Goal: Task Accomplishment & Management: Manage account settings

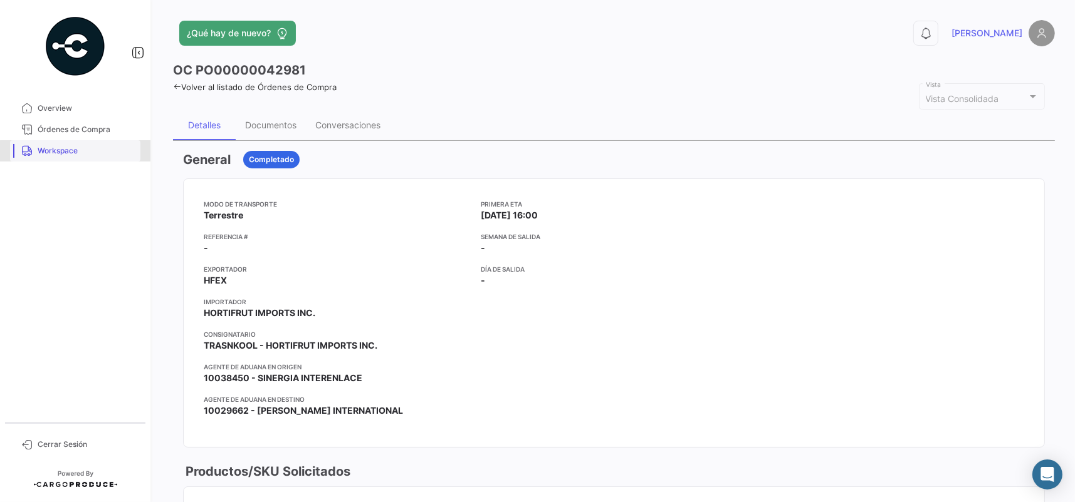
click at [101, 157] on link "Workspace" at bounding box center [75, 150] width 130 height 21
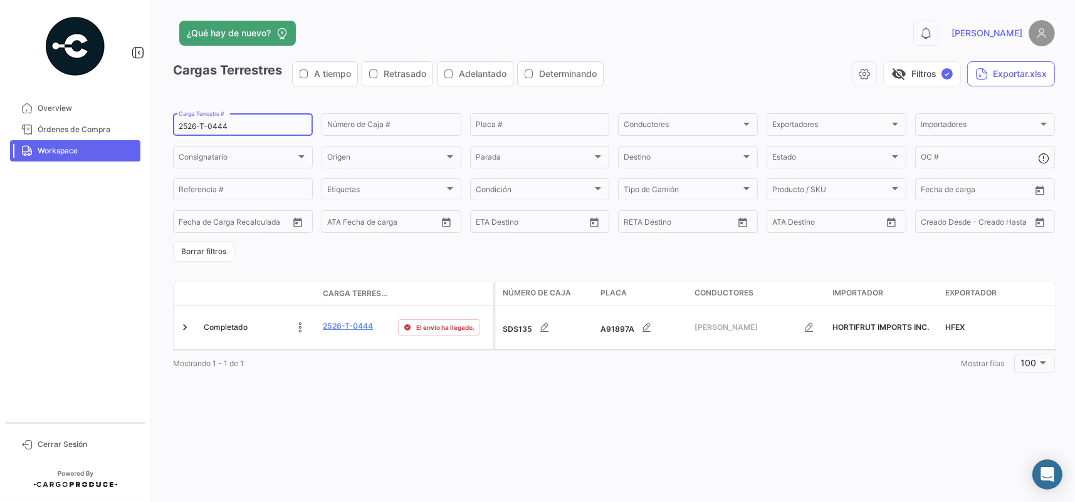
drag, startPoint x: 262, startPoint y: 128, endPoint x: -6, endPoint y: 111, distance: 268.1
click at [0, 111] on html "Overview Órdenes de Compra Workspace Cerrar Sesión ¿Qué hay de nuevo? 0 [PERSON…" at bounding box center [537, 251] width 1075 height 502
paste input "05"
type input "2526-T-0405"
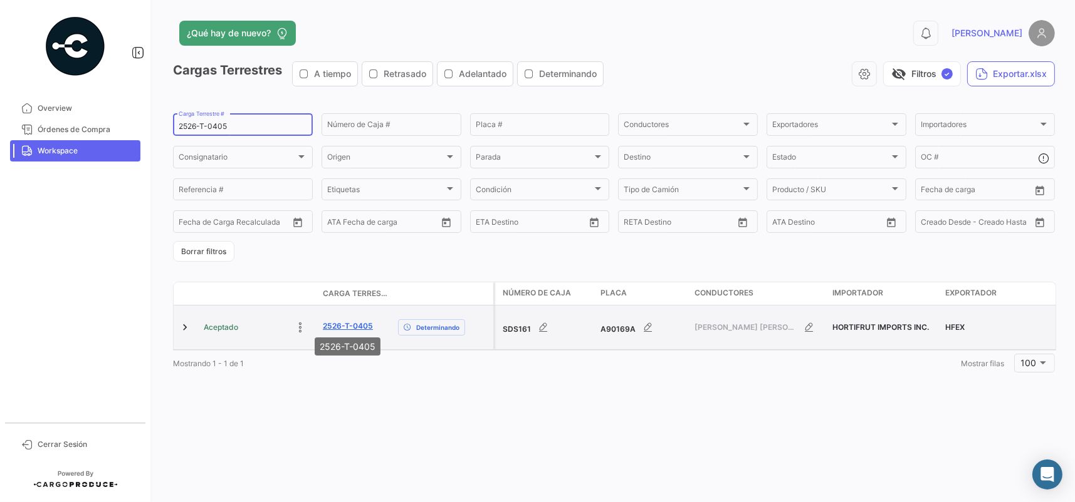
click at [353, 323] on link "2526-T-0405" at bounding box center [348, 326] width 50 height 11
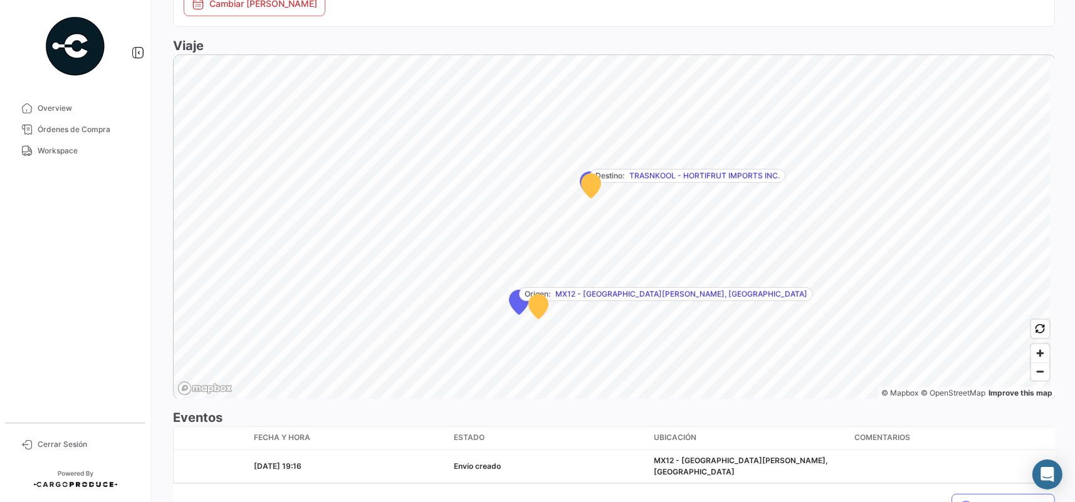
scroll to position [741, 0]
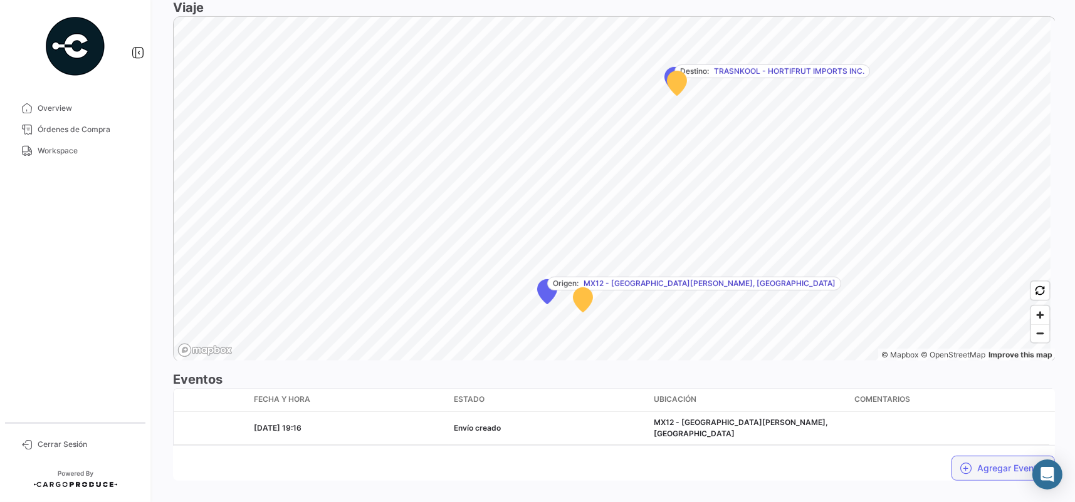
click at [986, 456] on button "Agregar Eventos" at bounding box center [1002, 468] width 103 height 25
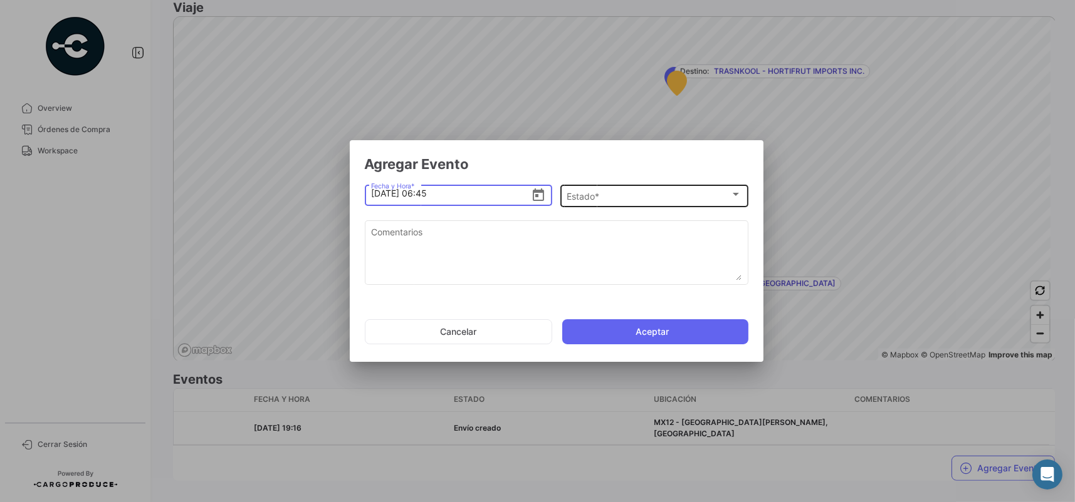
type input "[DATE] 06:45"
click at [605, 195] on div "Estado *" at bounding box center [648, 197] width 164 height 11
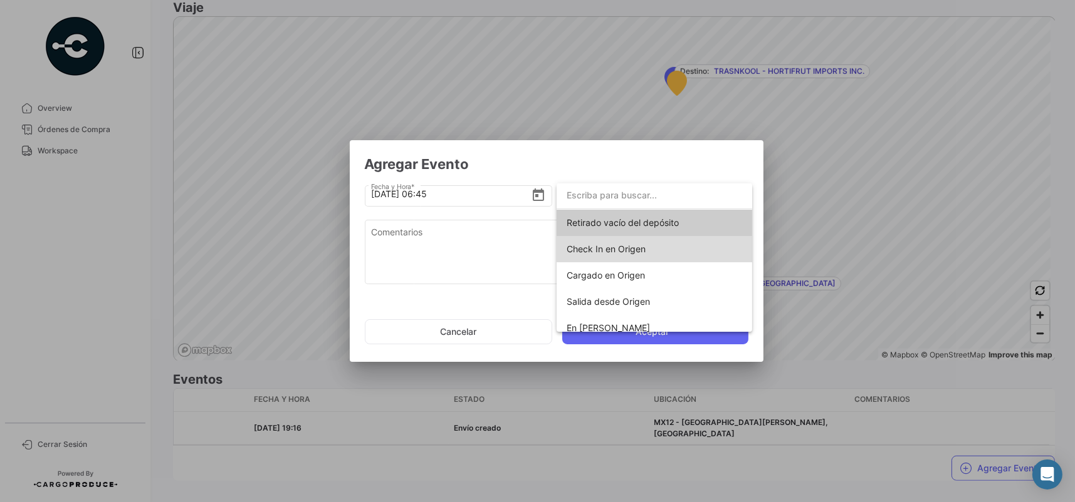
click at [655, 237] on span "Check In en Origen" at bounding box center [653, 249] width 175 height 26
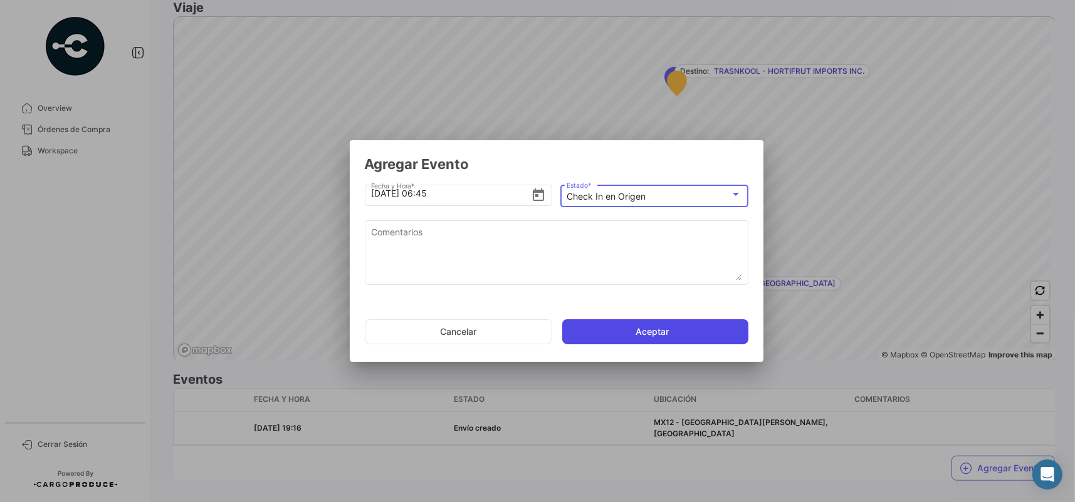
click at [630, 321] on button "Aceptar" at bounding box center [655, 332] width 186 height 25
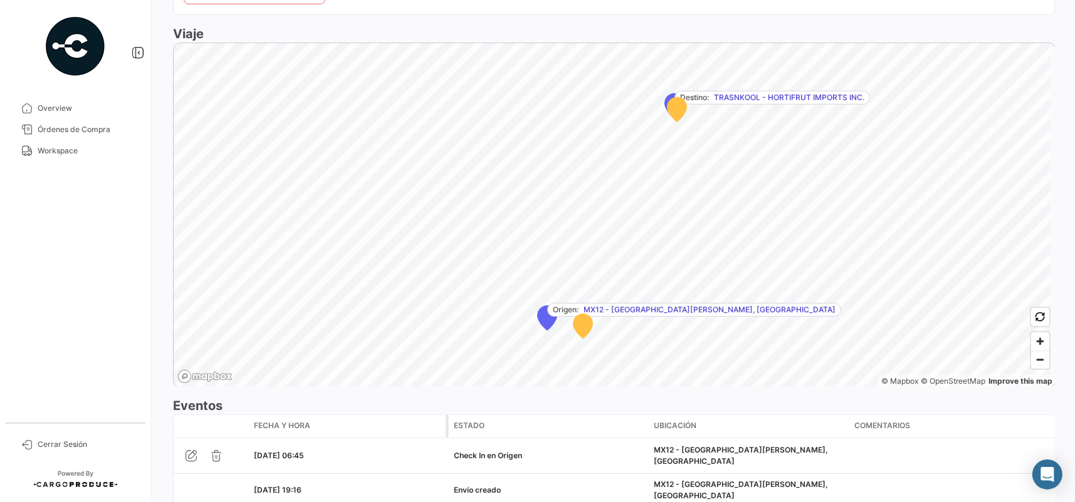
scroll to position [773, 0]
